Goal: Task Accomplishment & Management: Use online tool/utility

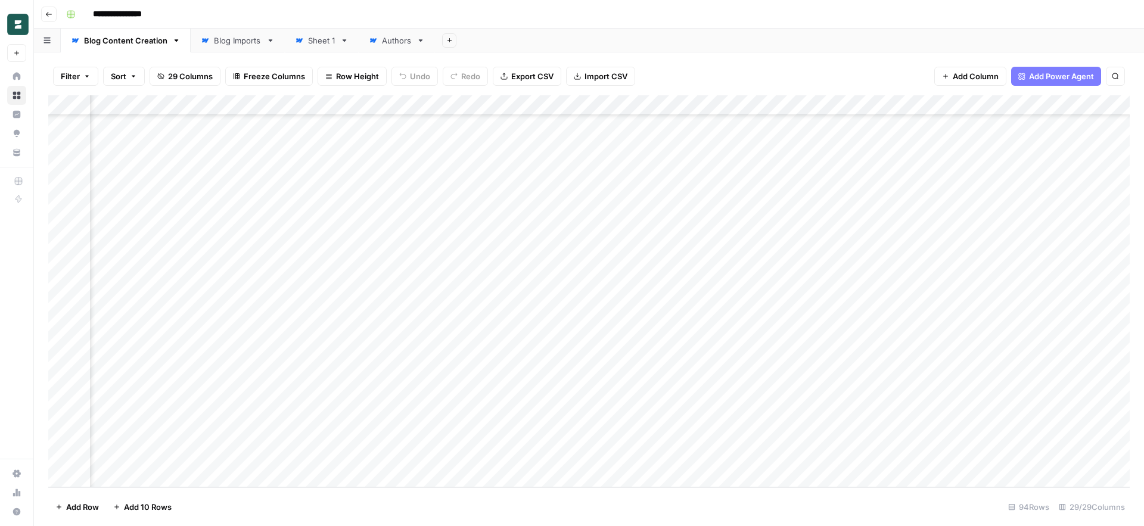
scroll to position [1551, 2432]
click at [967, 456] on div "Add Column" at bounding box center [588, 291] width 1081 height 392
click at [969, 440] on div "Add Column" at bounding box center [588, 291] width 1081 height 392
click at [724, 418] on div "Add Column" at bounding box center [588, 291] width 1081 height 392
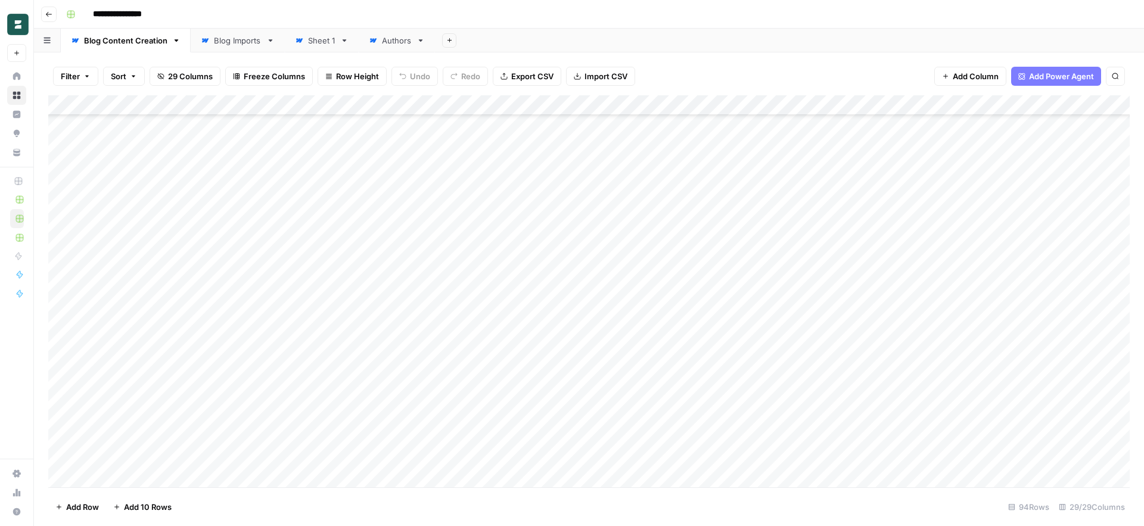
scroll to position [1551, 0]
click at [130, 481] on div "Add Column" at bounding box center [588, 291] width 1081 height 392
click at [136, 459] on div "Add Column" at bounding box center [588, 291] width 1081 height 392
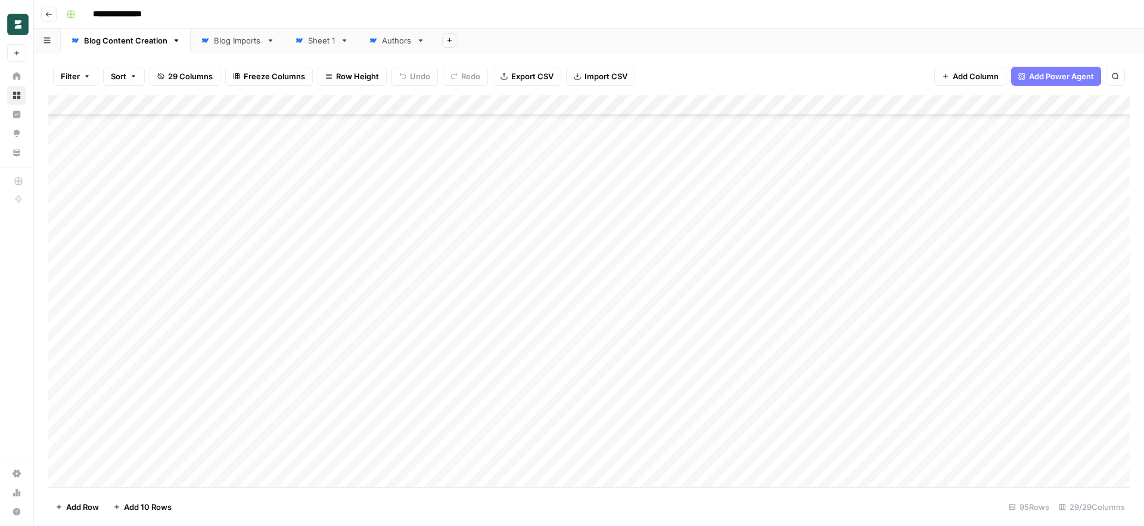
click at [149, 462] on div "Add Column" at bounding box center [588, 291] width 1081 height 392
paste textarea "**********"
click at [164, 458] on textarea "**********" at bounding box center [184, 458] width 191 height 17
type textarea "**********"
click at [295, 502] on footer "Add Row Add 10 Rows 95 Rows 29/29 Columns" at bounding box center [588, 506] width 1081 height 39
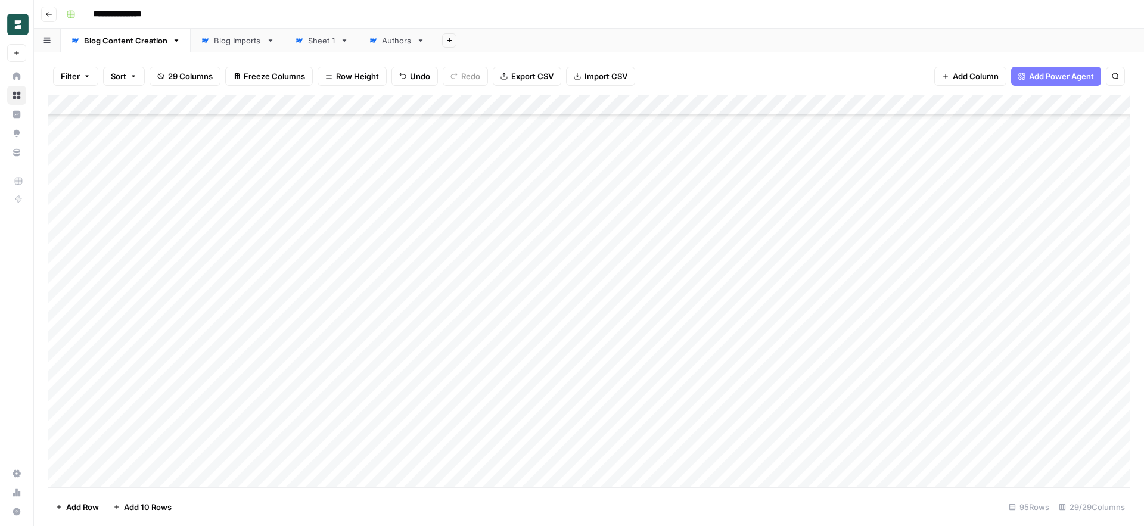
click at [349, 455] on div "Add Column" at bounding box center [588, 291] width 1081 height 392
click at [428, 459] on div "Add Column" at bounding box center [588, 291] width 1081 height 392
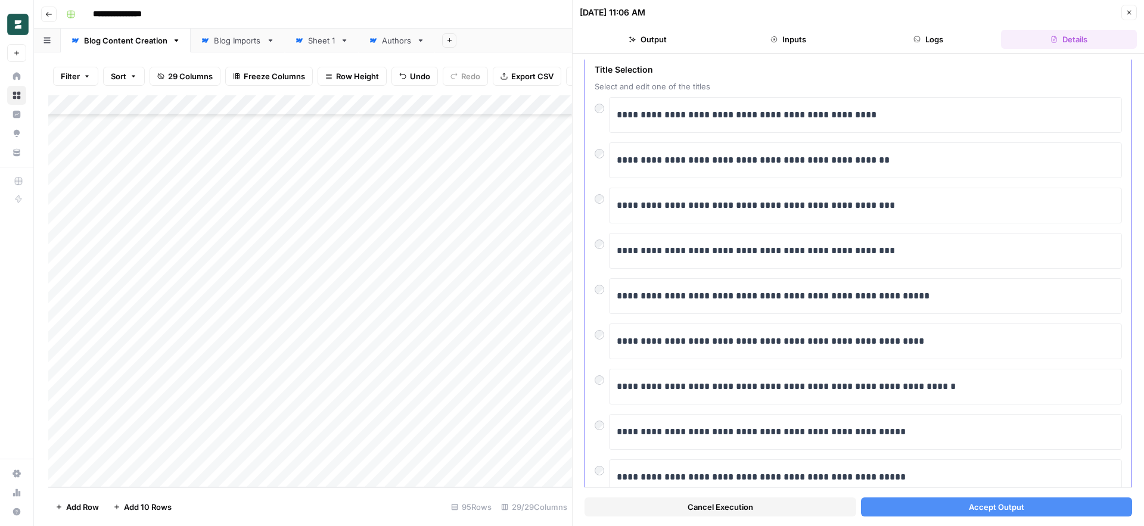
scroll to position [45, 0]
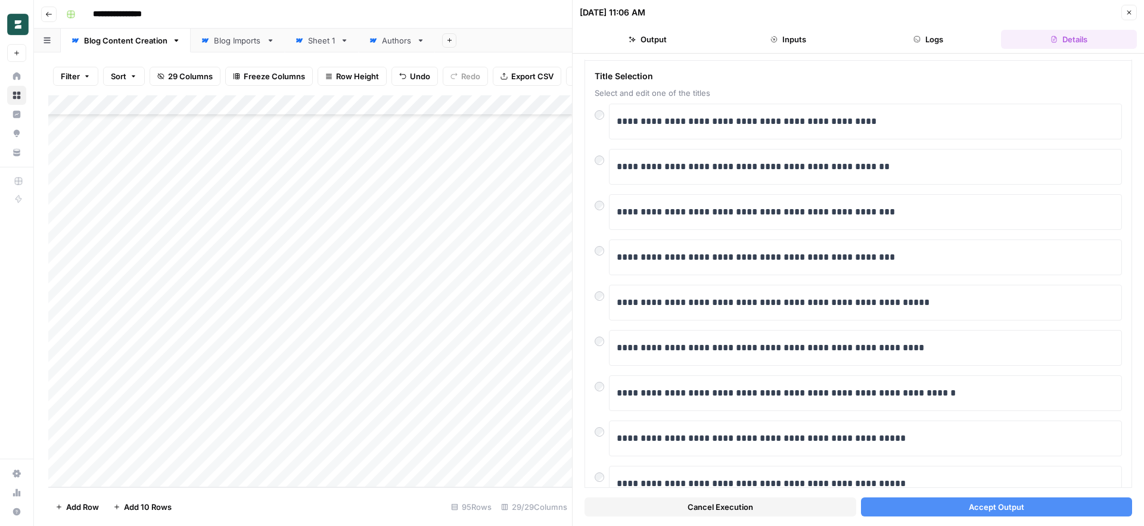
click at [934, 508] on button "Accept Output" at bounding box center [997, 506] width 272 height 19
